Goal: Task Accomplishment & Management: Complete application form

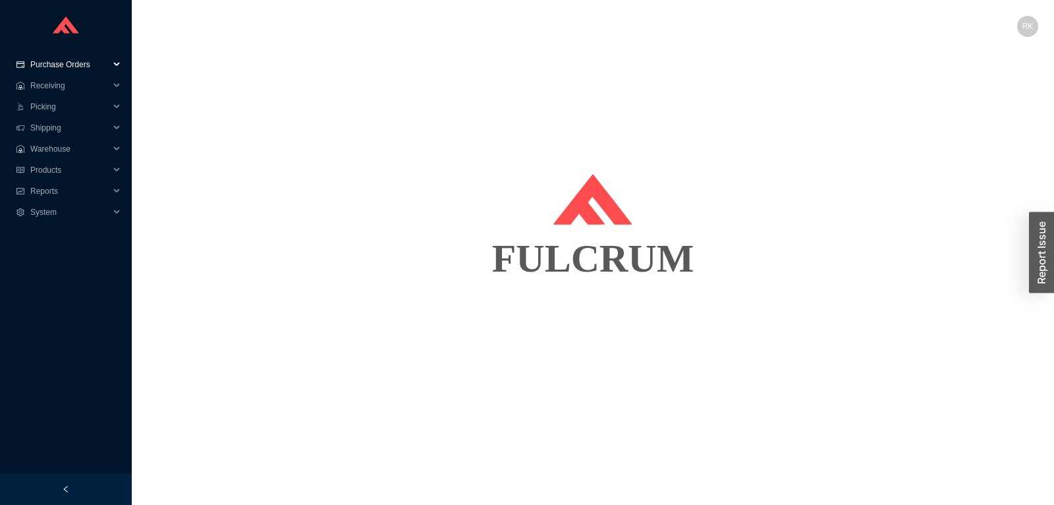
click at [86, 64] on span "Purchase Orders" at bounding box center [69, 64] width 79 height 21
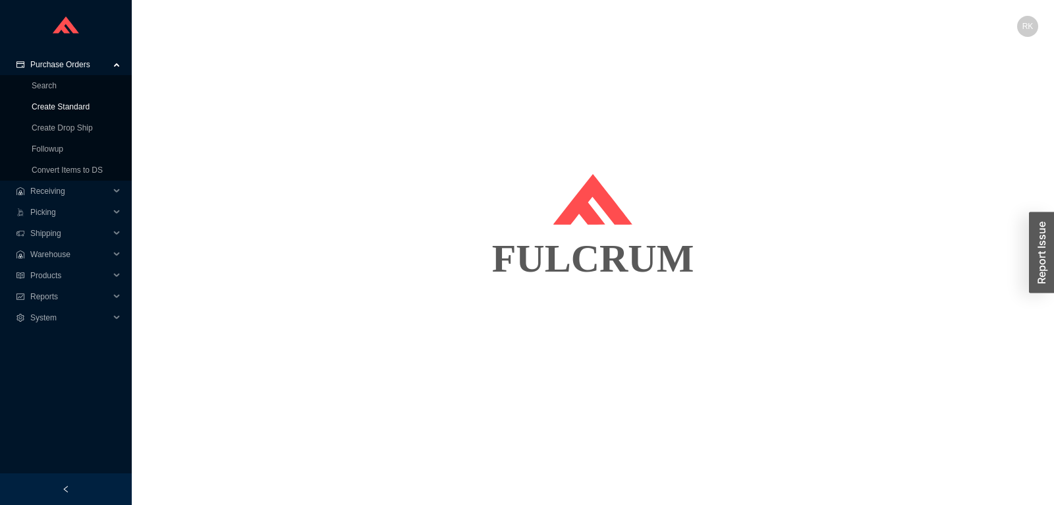
click at [68, 104] on link "Create Standard" at bounding box center [61, 106] width 58 height 9
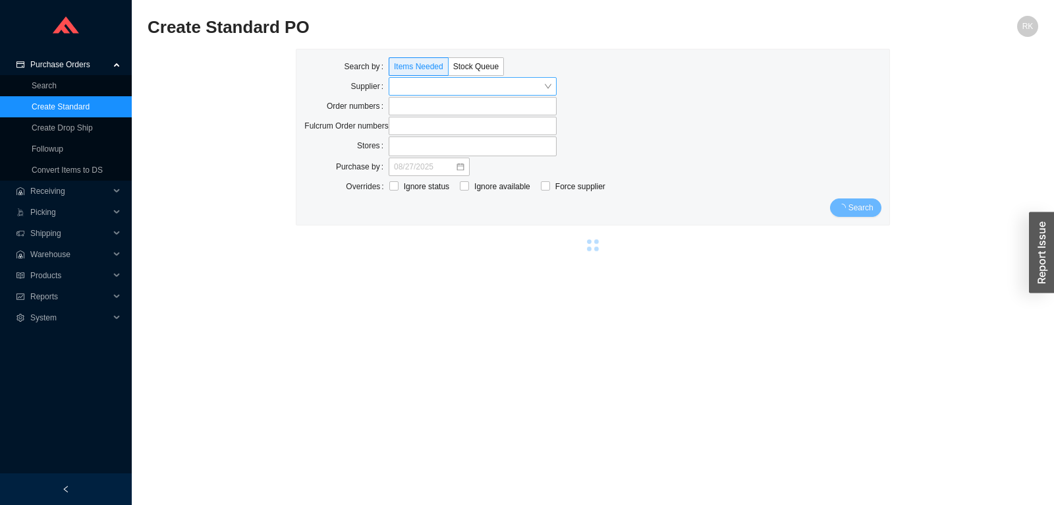
click at [426, 92] on input "search" at bounding box center [469, 86] width 150 height 17
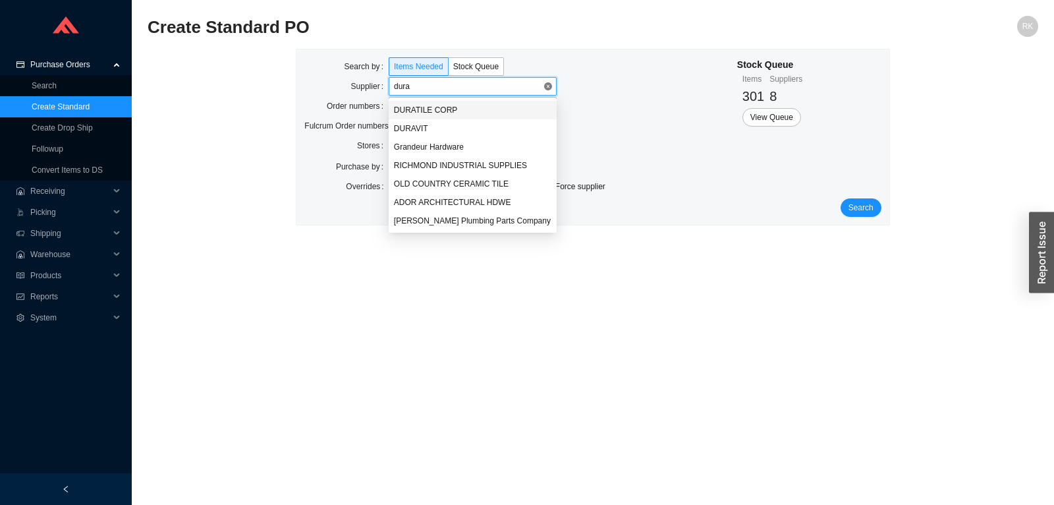
type input "durav"
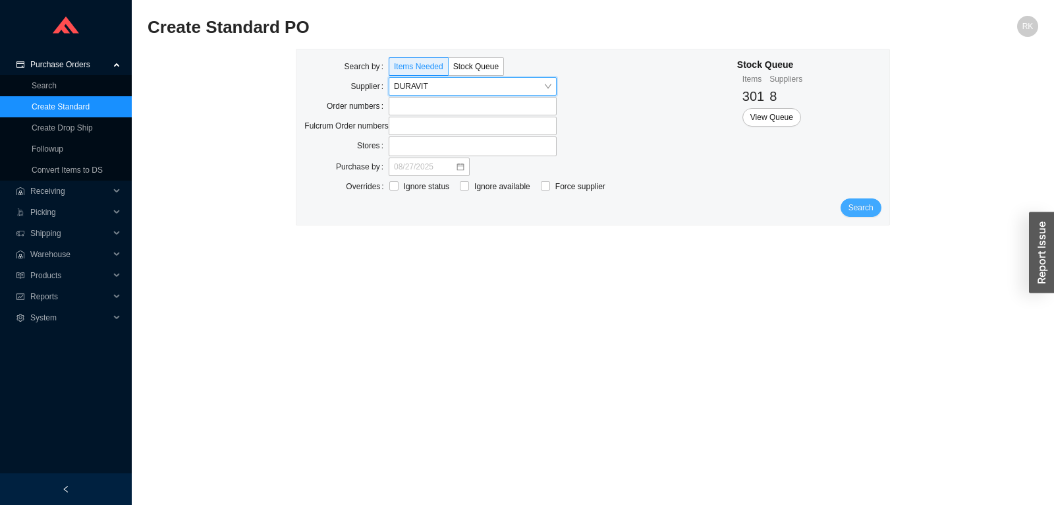
click at [862, 204] on span "Search" at bounding box center [861, 207] width 25 height 13
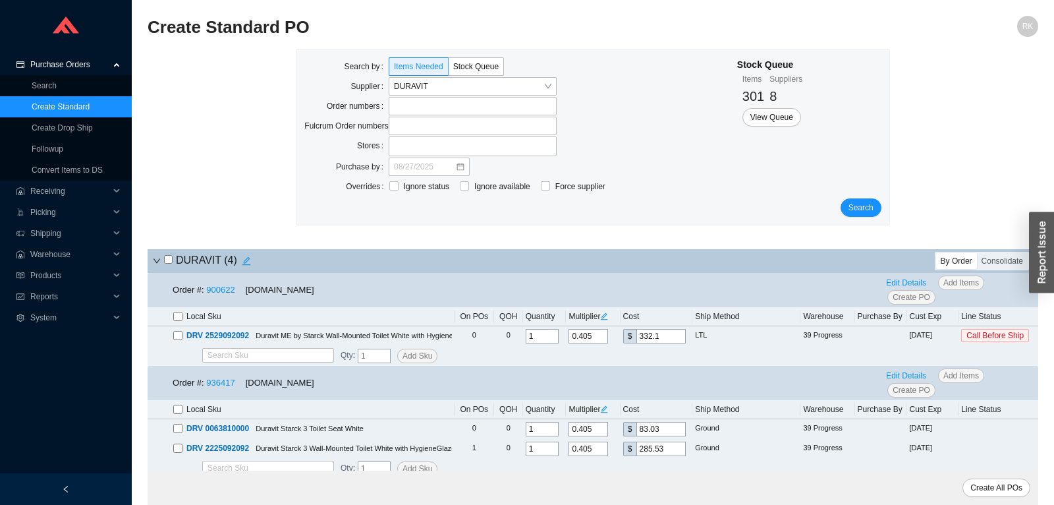
click at [165, 260] on input "checkbox" at bounding box center [168, 259] width 9 height 9
checkbox input "true"
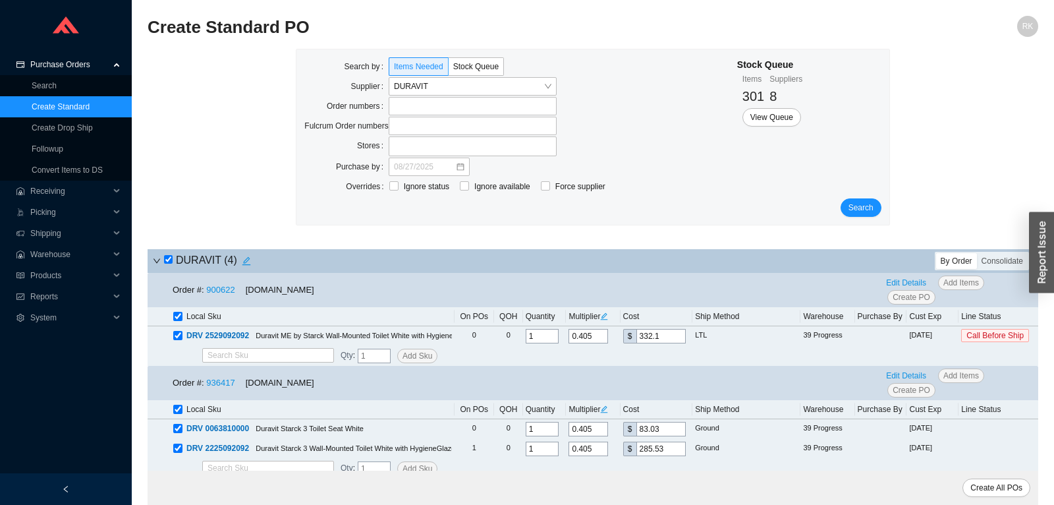
checkbox input "true"
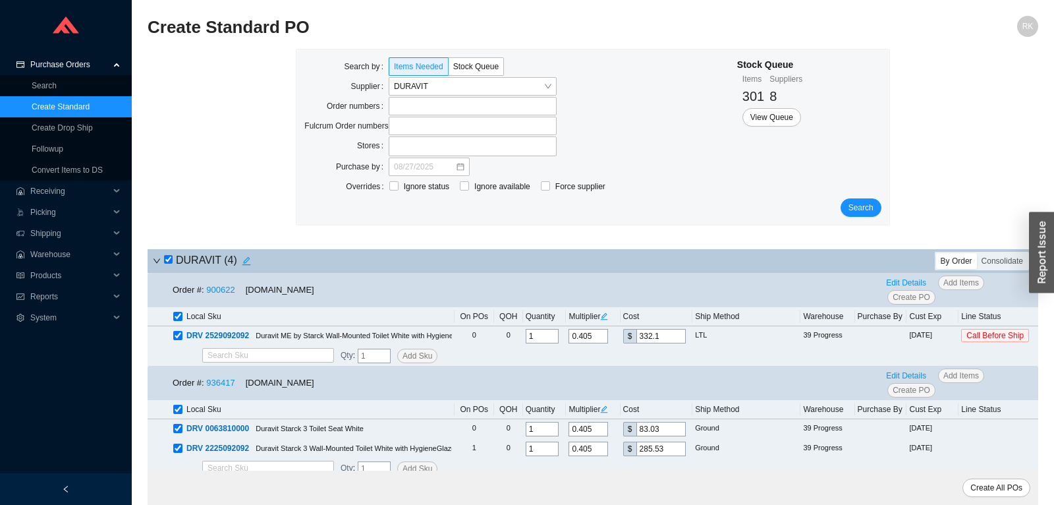
checkbox input "true"
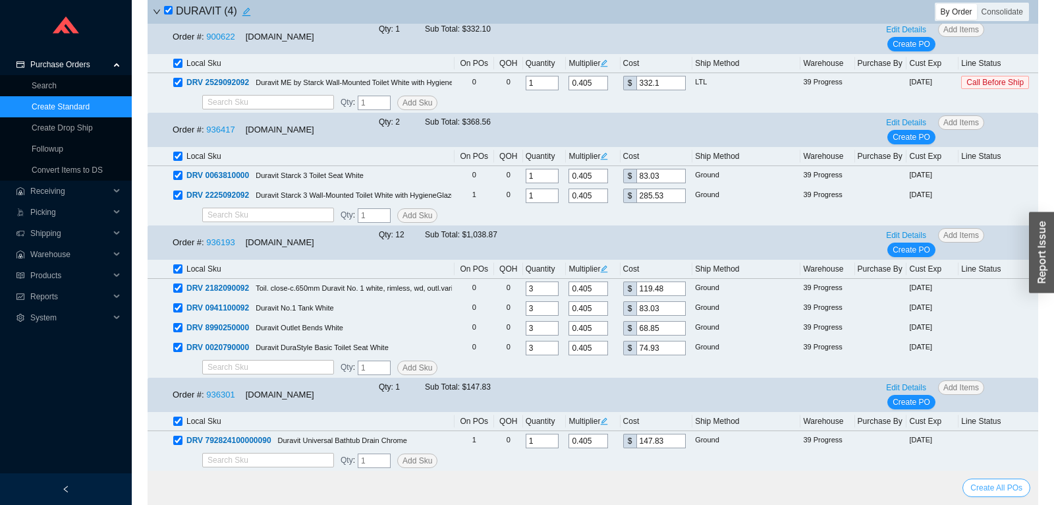
click at [983, 480] on div "Create All POs" at bounding box center [593, 487] width 891 height 34
click at [992, 487] on span "Create All POs" at bounding box center [996, 487] width 52 height 13
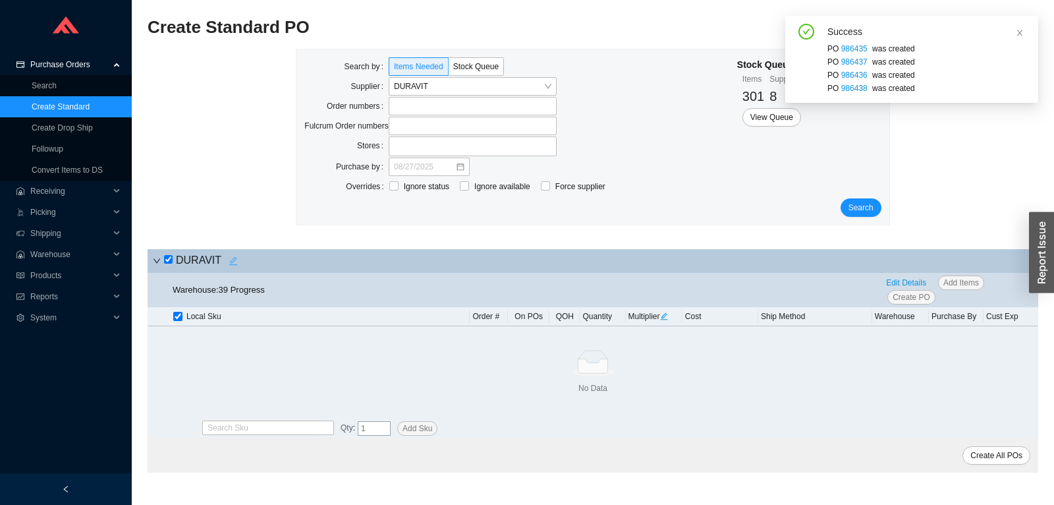
scroll to position [0, 0]
